Goal: Task Accomplishment & Management: Manage account settings

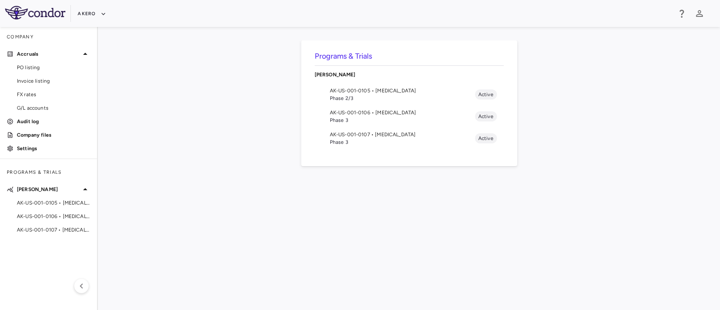
click at [369, 93] on span "AK-US-001-0105 • Nonalcoholic Steatohepatitis" at bounding box center [402, 91] width 145 height 8
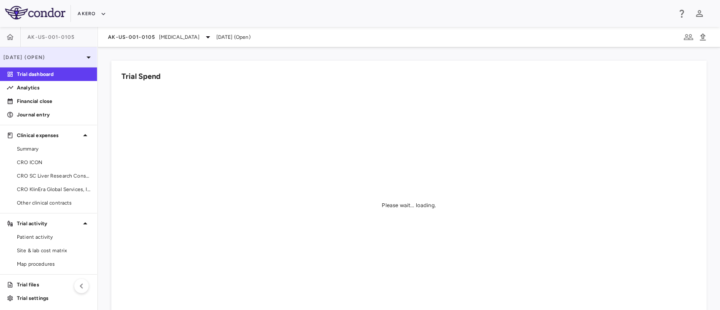
click at [69, 56] on p "[DATE] (Open)" at bounding box center [43, 58] width 80 height 8
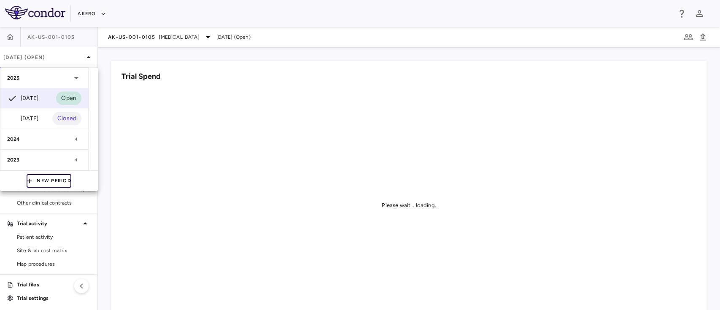
click at [39, 179] on button "New Period" at bounding box center [49, 180] width 45 height 13
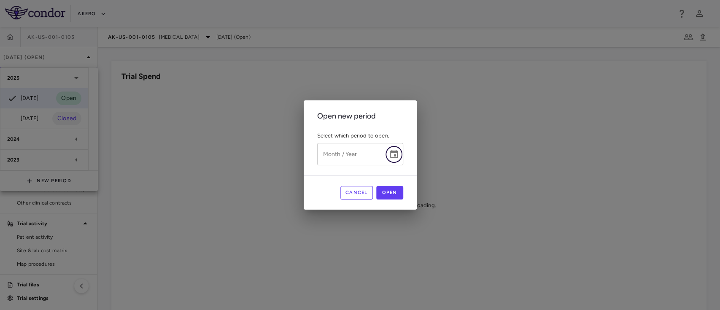
click at [391, 155] on icon "Choose date" at bounding box center [394, 154] width 10 height 10
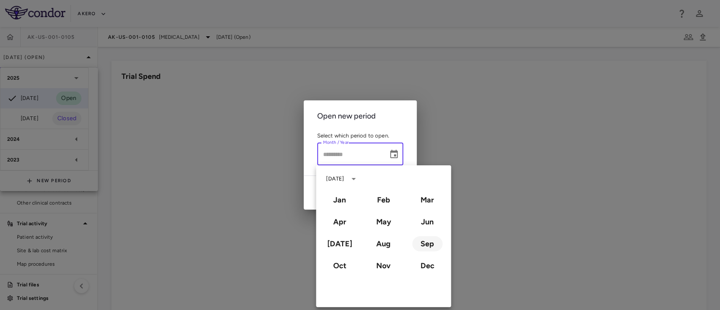
click at [428, 248] on button "Sep" at bounding box center [427, 243] width 30 height 15
type input "**********"
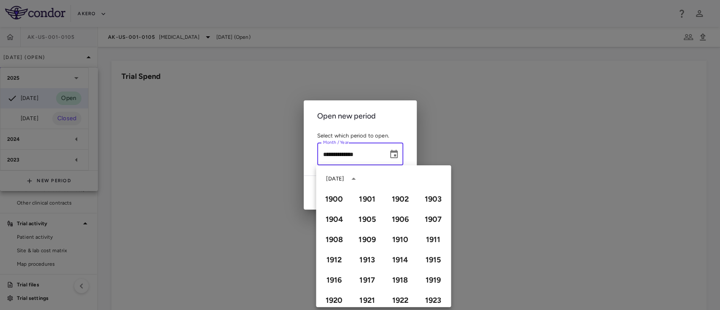
scroll to position [579, 0]
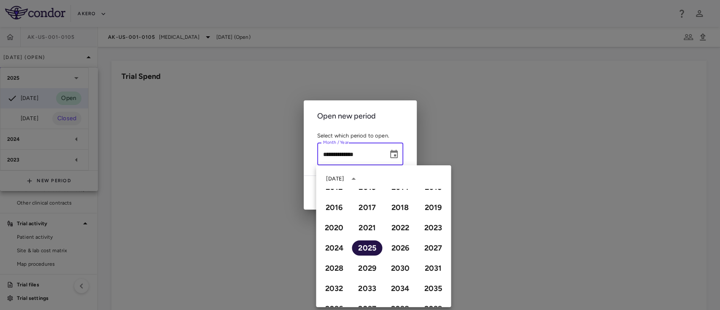
click at [352, 245] on button "2025" at bounding box center [367, 247] width 30 height 15
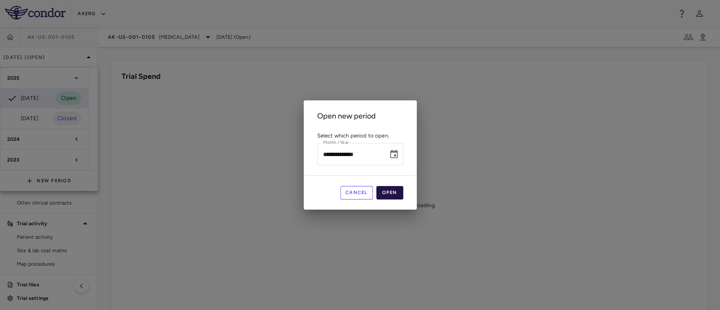
click at [394, 194] on button "Open" at bounding box center [389, 192] width 27 height 13
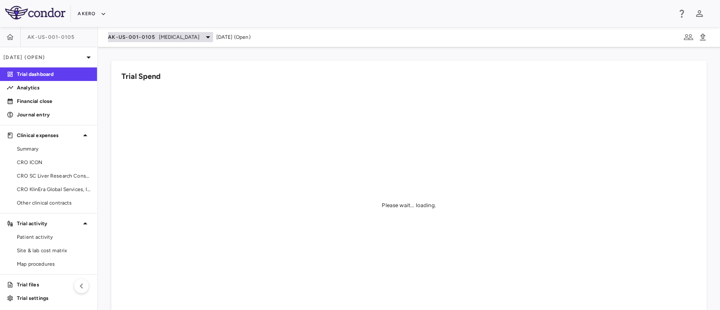
click at [206, 32] on div "AK-US-001-0105 [MEDICAL_DATA]" at bounding box center [160, 37] width 105 height 10
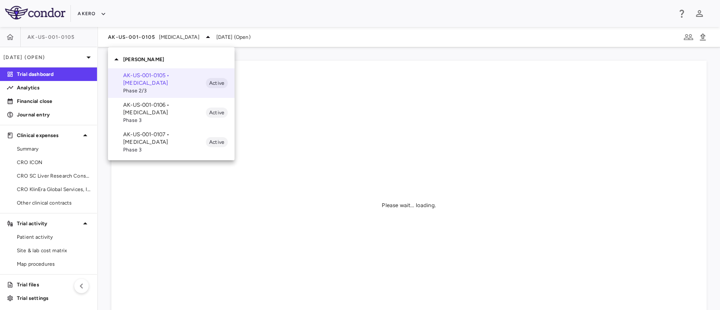
click at [158, 111] on p "AK-US-001-0106 • [MEDICAL_DATA]" at bounding box center [164, 108] width 83 height 15
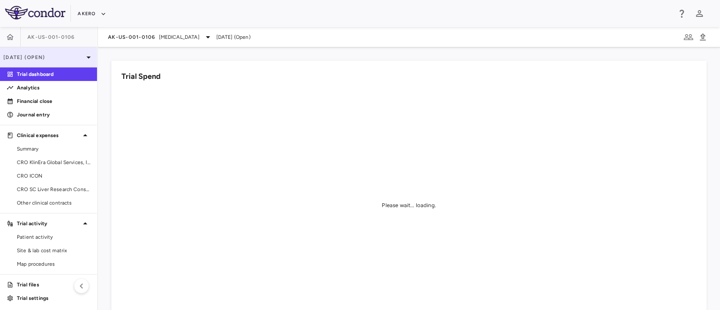
click at [73, 59] on p "[DATE] (Open)" at bounding box center [43, 58] width 80 height 8
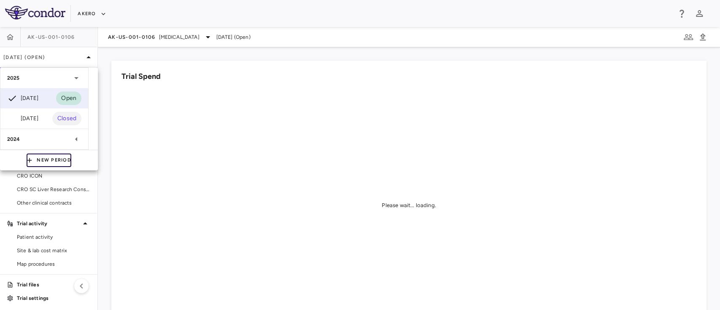
click at [46, 160] on button "New Period" at bounding box center [49, 160] width 45 height 13
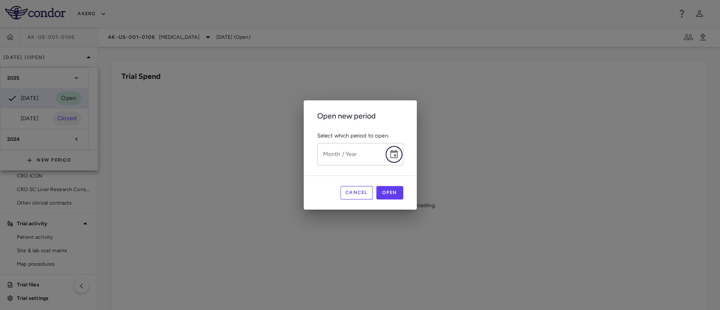
click at [391, 157] on icon "Choose date" at bounding box center [394, 154] width 8 height 8
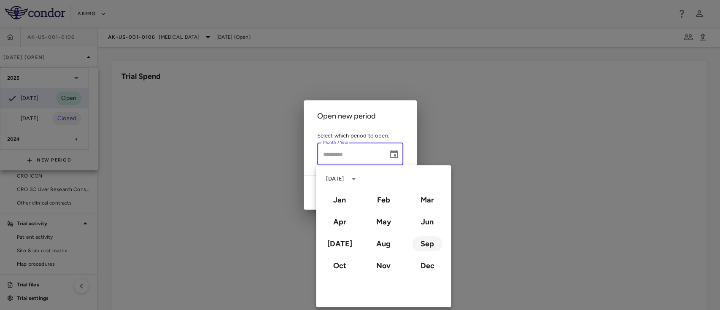
click at [427, 246] on button "Sep" at bounding box center [427, 243] width 30 height 15
type input "**********"
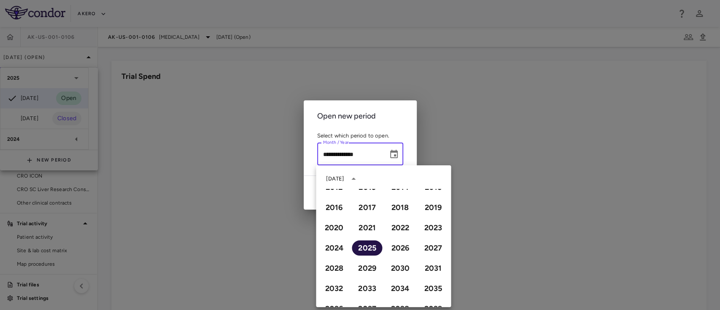
click at [361, 245] on button "2025" at bounding box center [367, 247] width 30 height 15
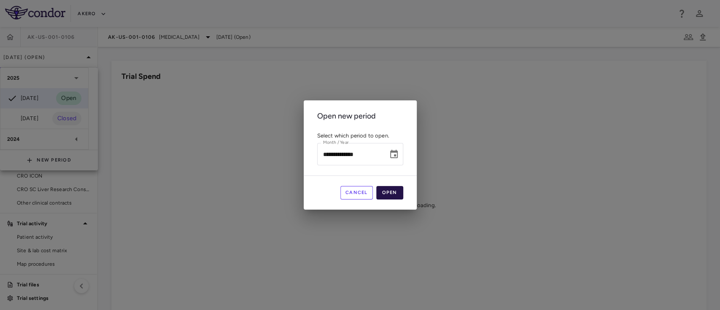
click at [388, 192] on button "Open" at bounding box center [389, 192] width 27 height 13
